Goal: Task Accomplishment & Management: Use online tool/utility

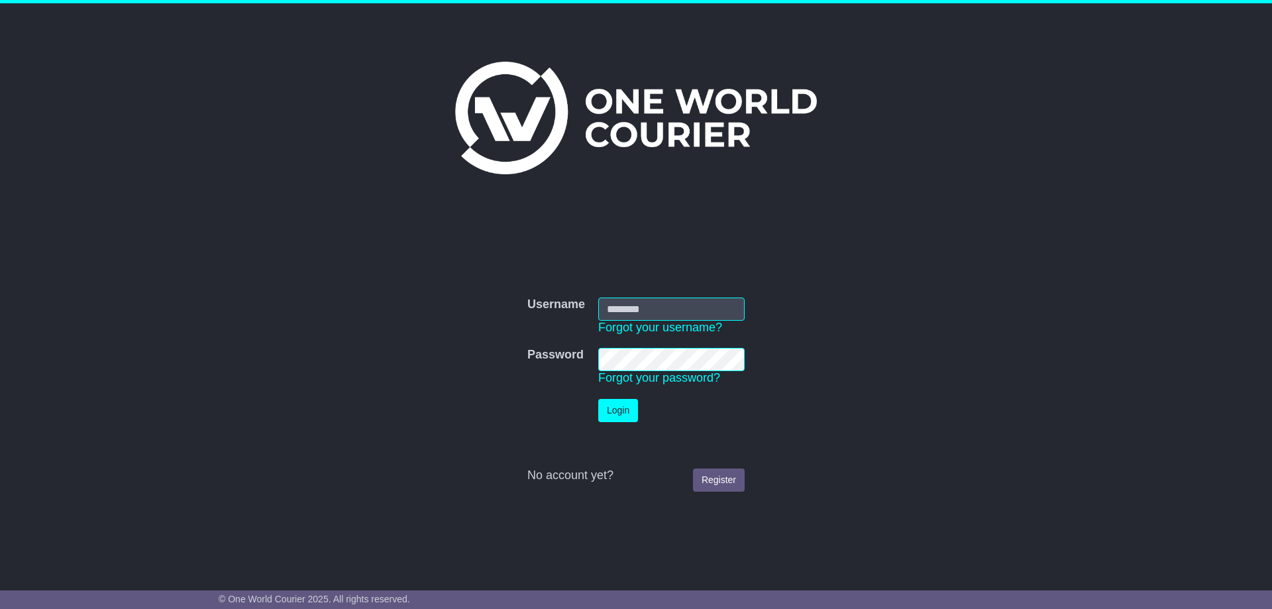
type input "**********"
click at [601, 405] on button "Login" at bounding box center [618, 410] width 40 height 23
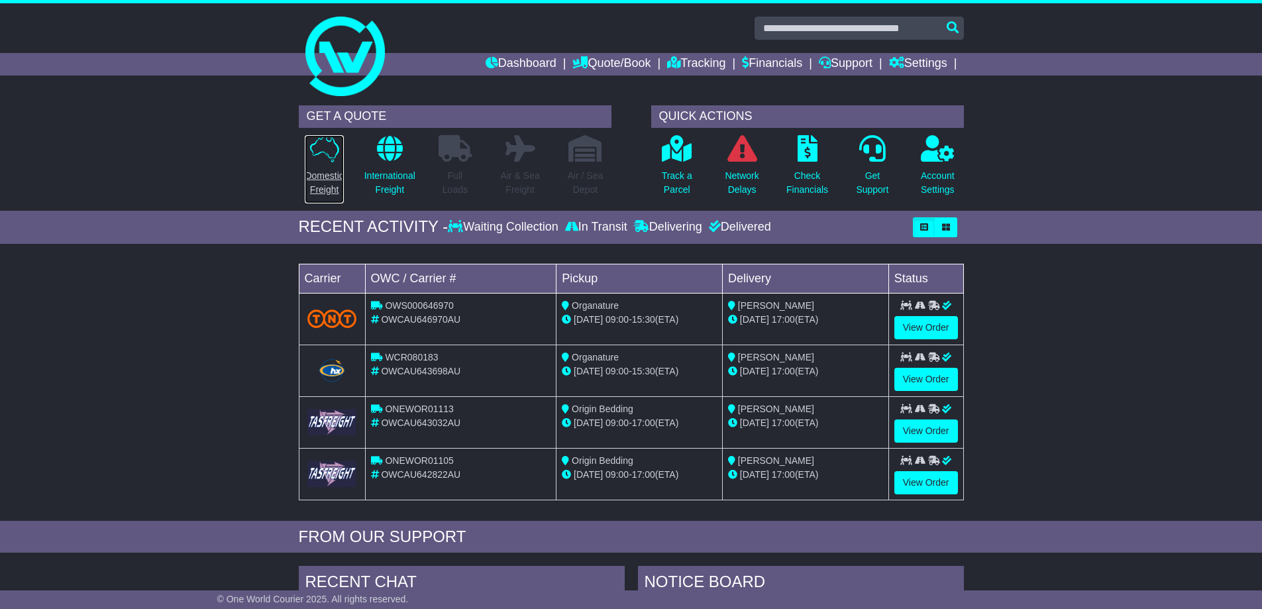
click at [319, 180] on p "Domestic Freight" at bounding box center [324, 183] width 38 height 28
